Goal: Information Seeking & Learning: Learn about a topic

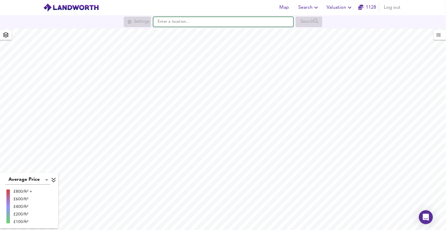
click at [186, 23] on input "text" at bounding box center [223, 22] width 140 height 10
paste input "246 Park Ln, Knypersley, Stoke-on-Trent ST8 7NR"
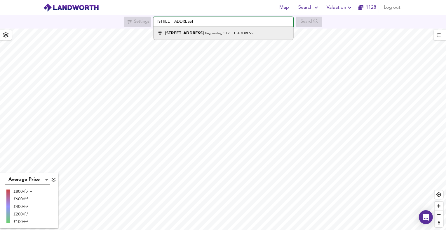
type input "246 Park Ln, Knypersley, Stoke-on-Trent ST8 7NR"
click at [201, 31] on div "246 Park Ln Knypersley, Stoke-on-Trent ST8 7NR" at bounding box center [209, 33] width 88 height 6
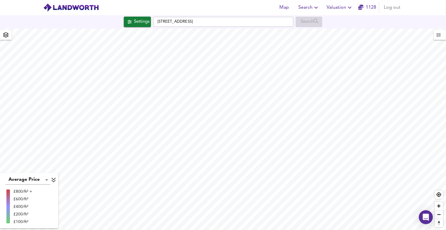
checkbox input "false"
checkbox input "true"
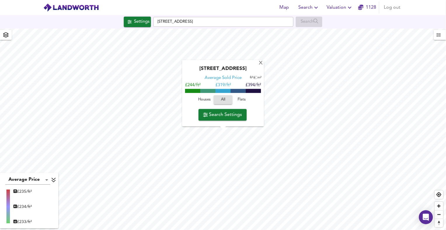
click at [204, 102] on span "Houses" at bounding box center [204, 100] width 16 height 7
click at [223, 99] on span "All" at bounding box center [223, 100] width 16 height 7
click at [207, 99] on span "Houses" at bounding box center [204, 100] width 16 height 7
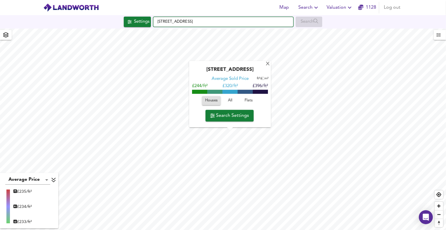
click at [254, 21] on input "246 Park Ln, Knypersley, Stoke-on-Trent ST8 7NR" at bounding box center [223, 22] width 140 height 10
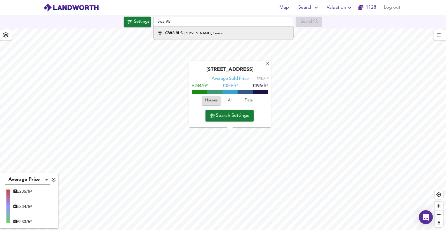
click at [213, 29] on li "CW3 9LS [PERSON_NAME], Crewe" at bounding box center [222, 33] width 139 height 13
type input "[PERSON_NAME][STREET_ADDRESS]"
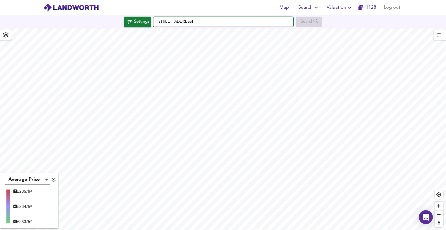
click at [249, 20] on input "246 Park Ln, Knypersley, Stoke-on-Trent ST8 7NR" at bounding box center [223, 22] width 140 height 10
click at [190, 24] on input "text" at bounding box center [223, 22] width 140 height 10
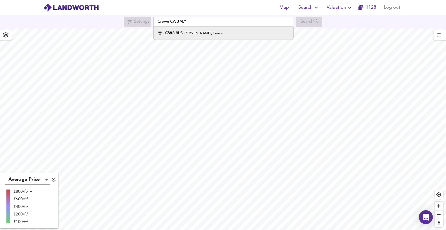
click at [192, 31] on div "CW3 9LS [PERSON_NAME], Crewe" at bounding box center [193, 33] width 57 height 6
type input "[PERSON_NAME][STREET_ADDRESS]"
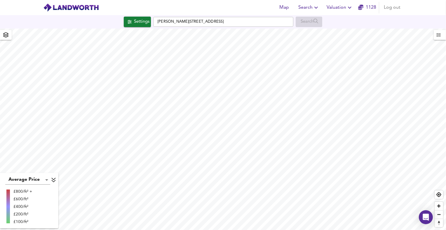
checkbox input "false"
checkbox input "true"
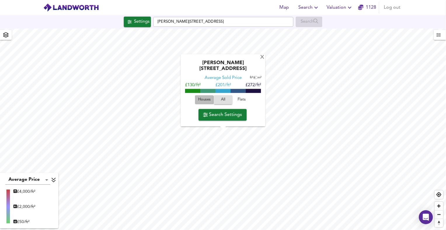
click at [202, 100] on span "Houses" at bounding box center [204, 100] width 16 height 7
